Goal: Navigation & Orientation: Find specific page/section

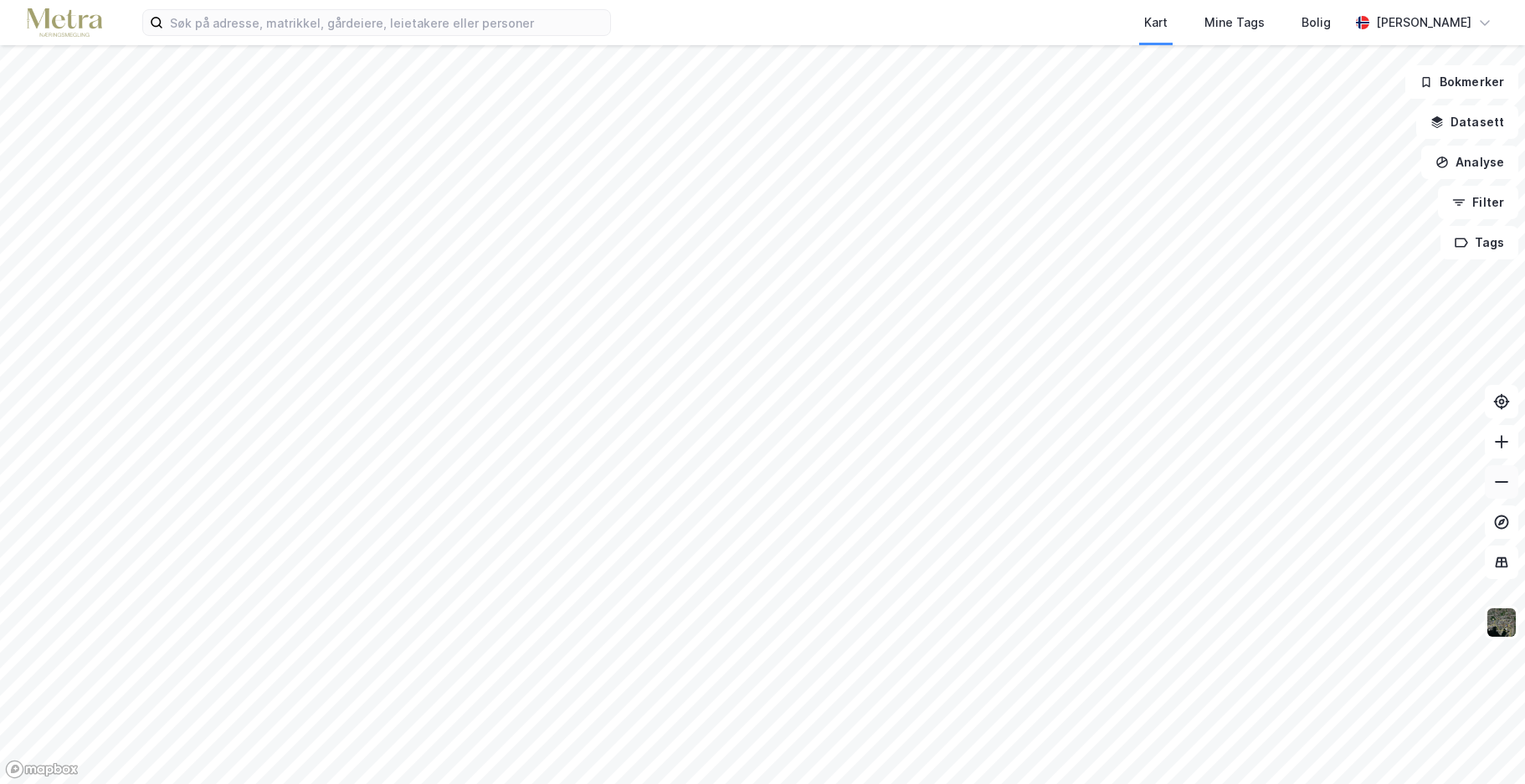
click at [1507, 480] on icon at bounding box center [1501, 481] width 17 height 17
click at [1507, 479] on icon at bounding box center [1501, 481] width 17 height 17
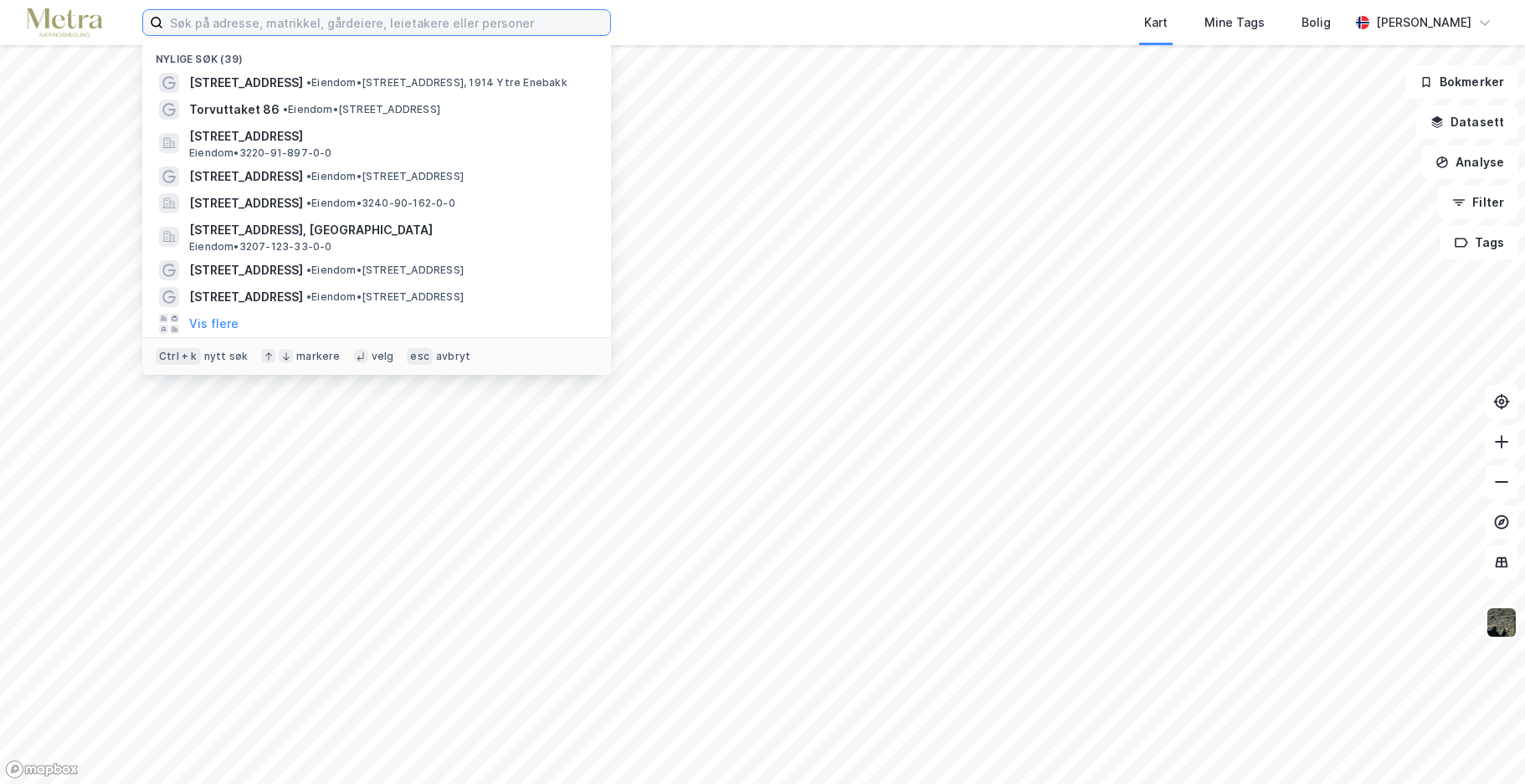
click at [209, 21] on input at bounding box center [387, 22] width 447 height 25
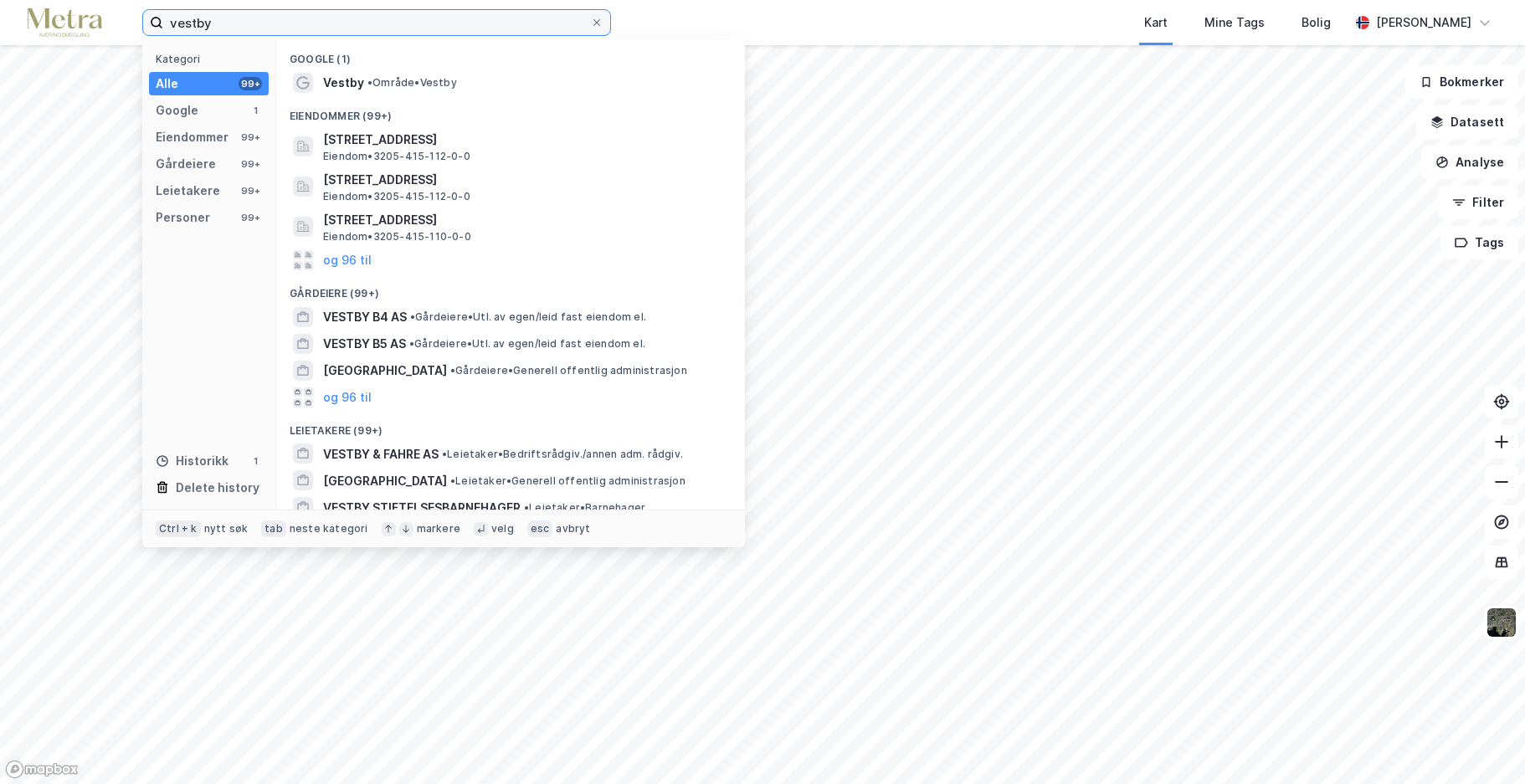
type input "vestby"
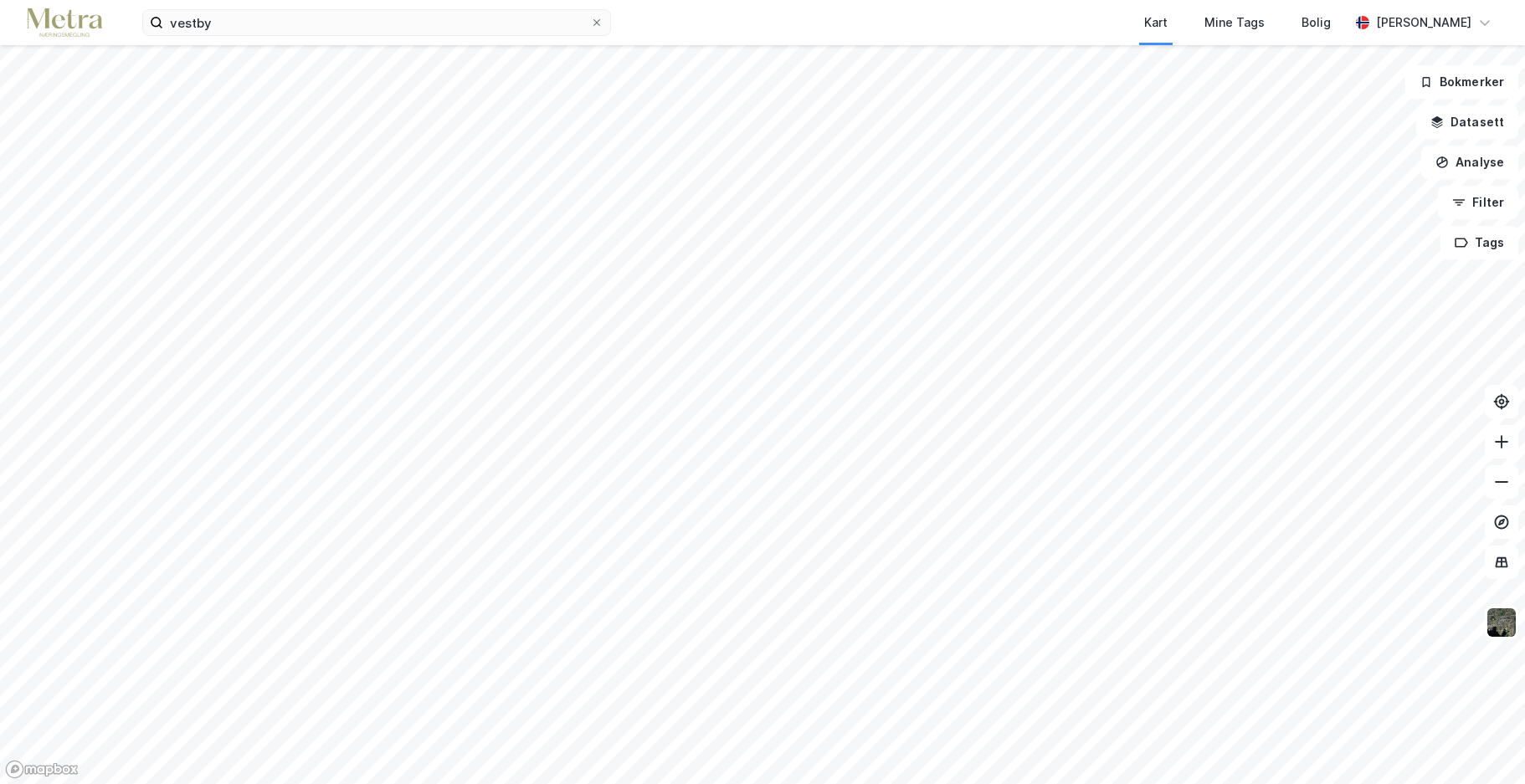
click at [687, 18] on div "vestby Kart Mine Tags Bolig [PERSON_NAME]" at bounding box center [762, 22] width 1525 height 45
